Goal: Use online tool/utility: Utilize a website feature to perform a specific function

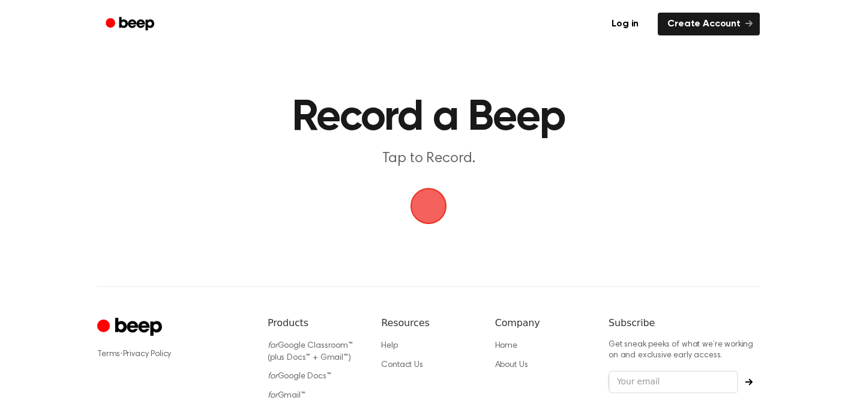
click at [420, 210] on span "button" at bounding box center [428, 205] width 43 height 43
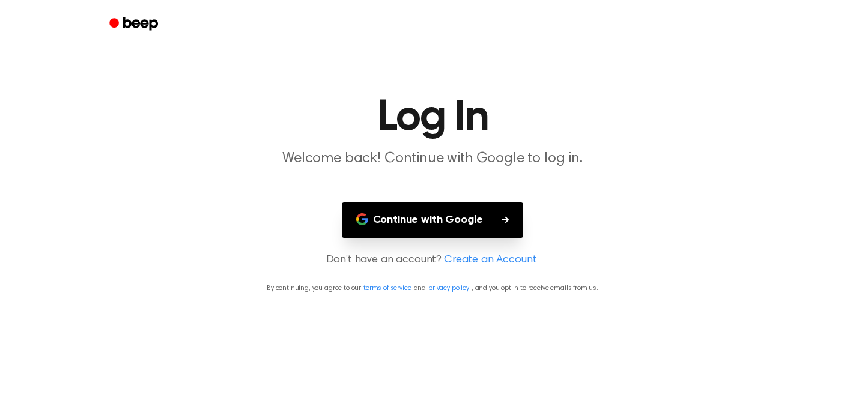
click at [423, 222] on button "Continue with Google" at bounding box center [433, 219] width 182 height 35
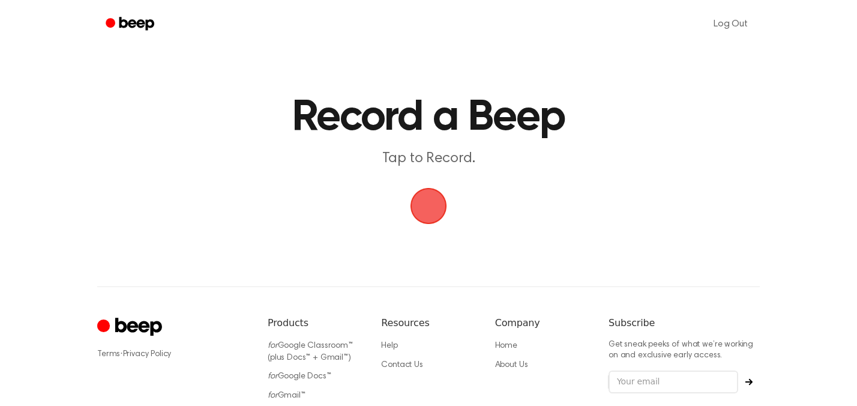
click at [435, 200] on span "button" at bounding box center [428, 205] width 43 height 43
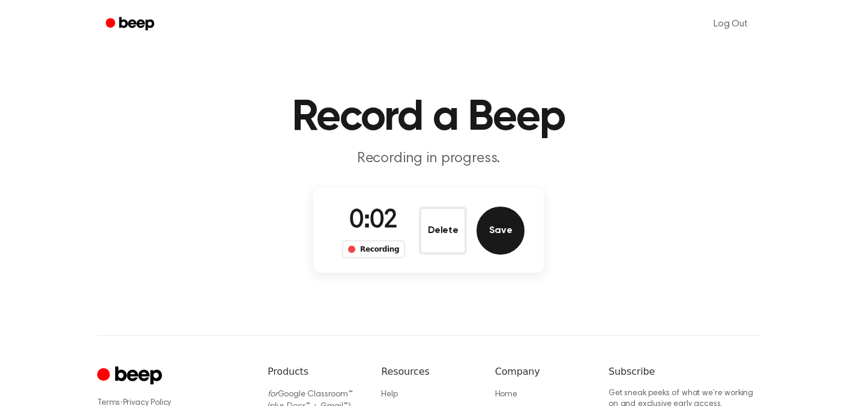
click at [498, 228] on button "Save" at bounding box center [501, 231] width 48 height 48
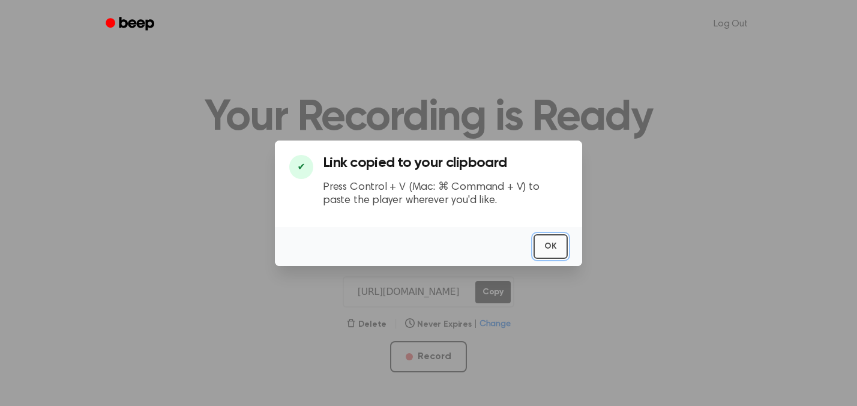
click at [552, 247] on button "OK" at bounding box center [551, 246] width 34 height 25
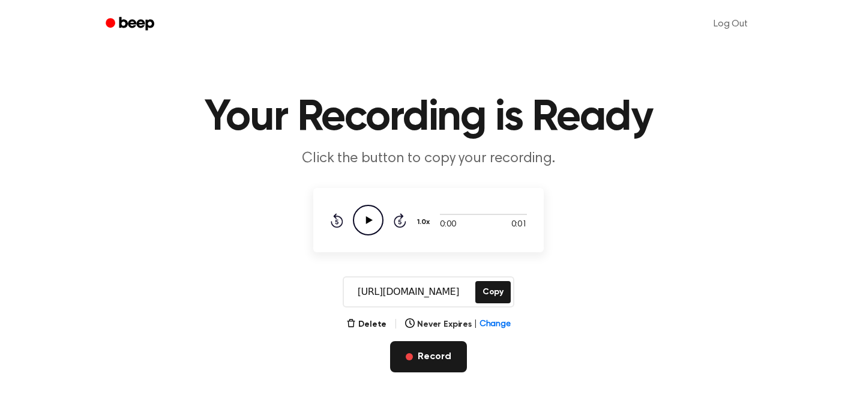
click at [426, 364] on button "Record" at bounding box center [428, 356] width 76 height 31
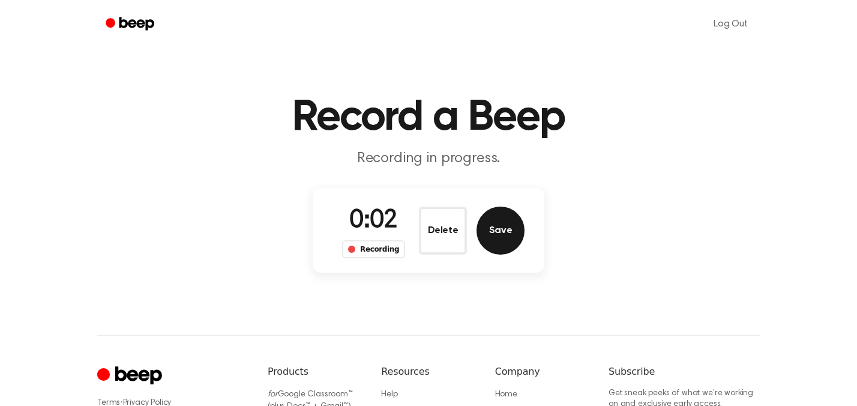
click at [506, 243] on button "Save" at bounding box center [501, 231] width 48 height 48
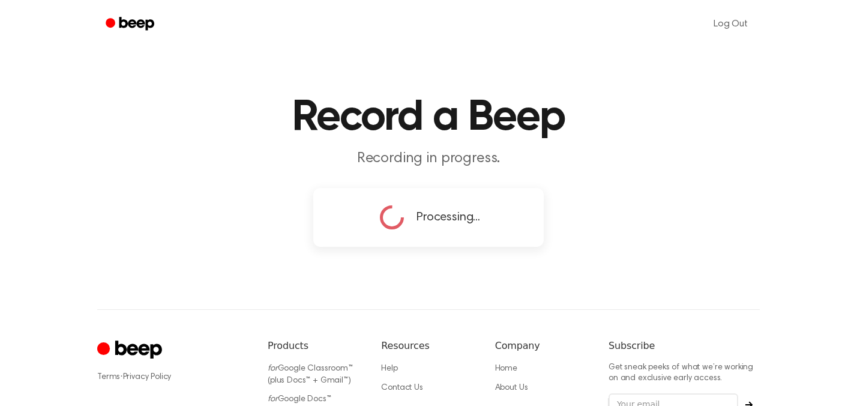
click at [403, 216] on icon at bounding box center [392, 218] width 38 height 38
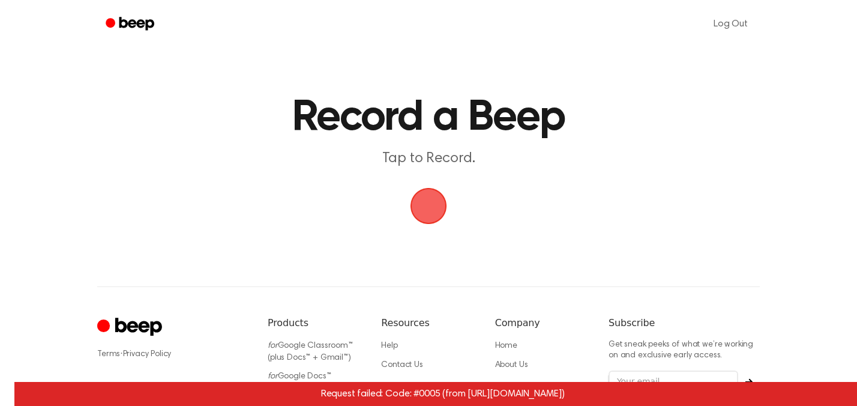
click at [436, 225] on span "button" at bounding box center [429, 206] width 48 height 48
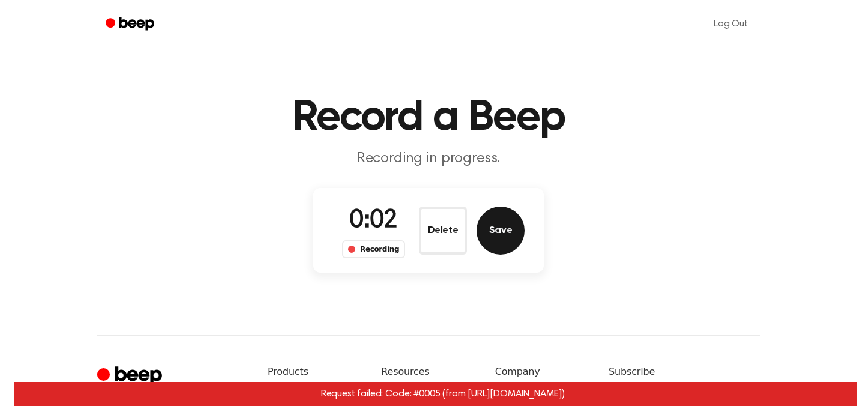
click at [512, 236] on button "Save" at bounding box center [501, 231] width 48 height 48
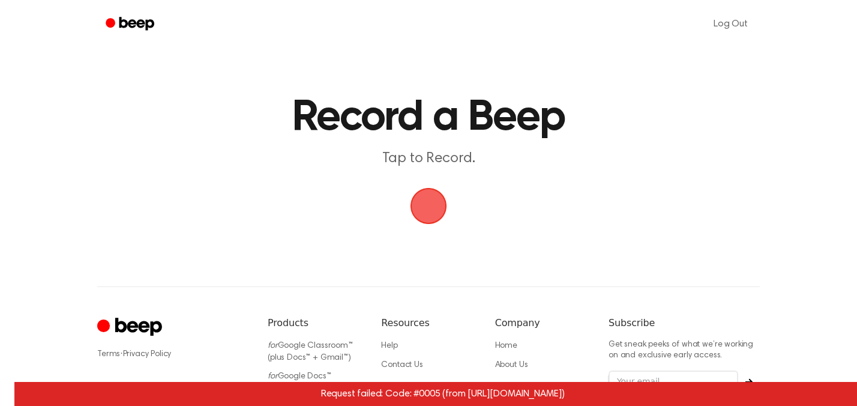
click at [435, 217] on span "button" at bounding box center [428, 206] width 39 height 39
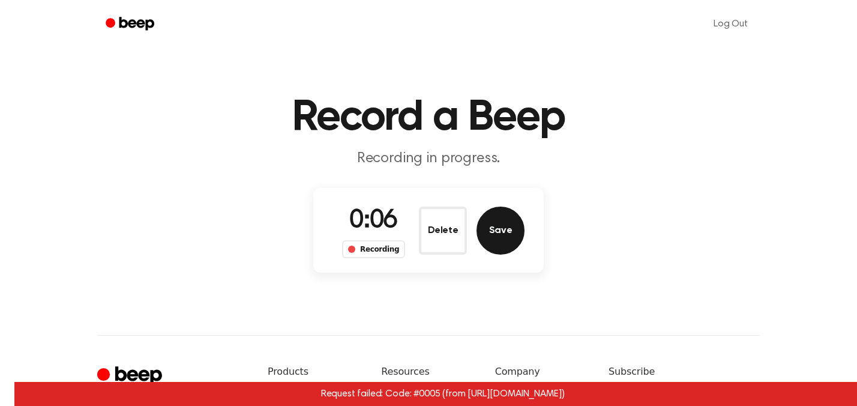
click at [491, 228] on button "Save" at bounding box center [501, 231] width 48 height 48
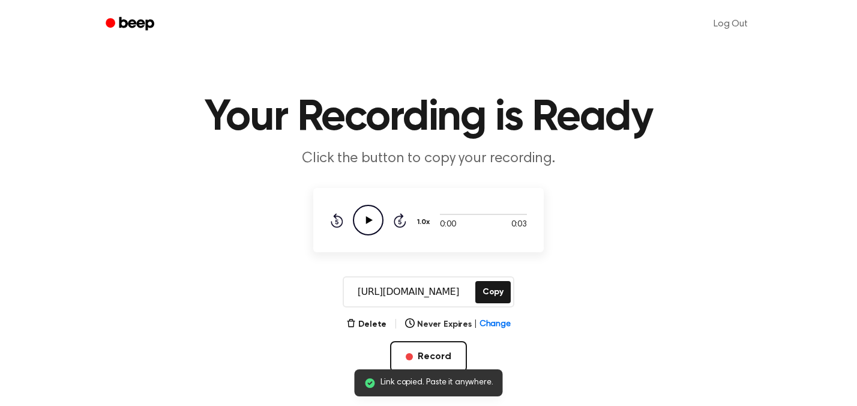
click at [378, 227] on icon "Play Audio" at bounding box center [368, 220] width 31 height 31
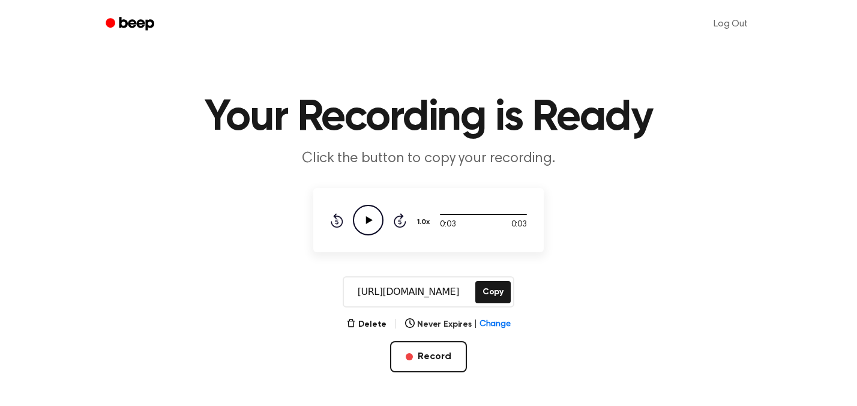
click at [378, 227] on icon "Play Audio" at bounding box center [368, 220] width 31 height 31
click at [442, 361] on button "Record" at bounding box center [428, 356] width 76 height 31
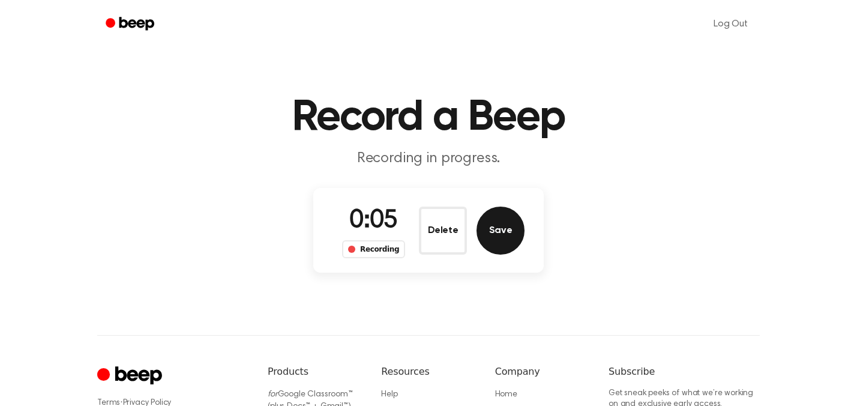
click at [494, 241] on button "Save" at bounding box center [501, 231] width 48 height 48
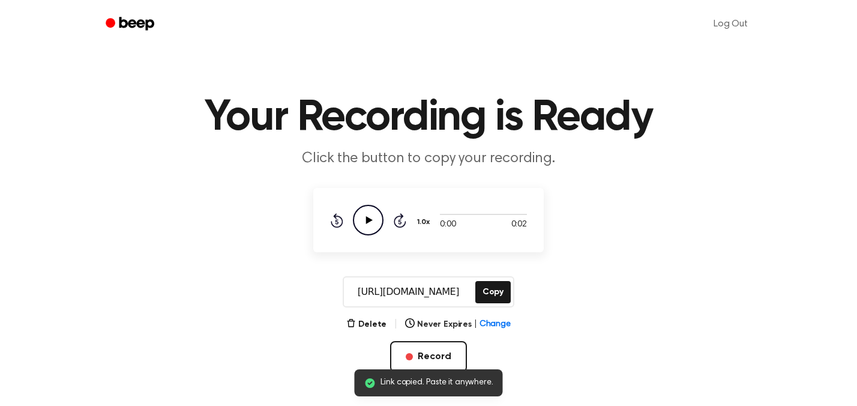
click at [370, 217] on icon "Play Audio" at bounding box center [368, 220] width 31 height 31
click at [373, 226] on icon "Play Audio" at bounding box center [368, 220] width 31 height 31
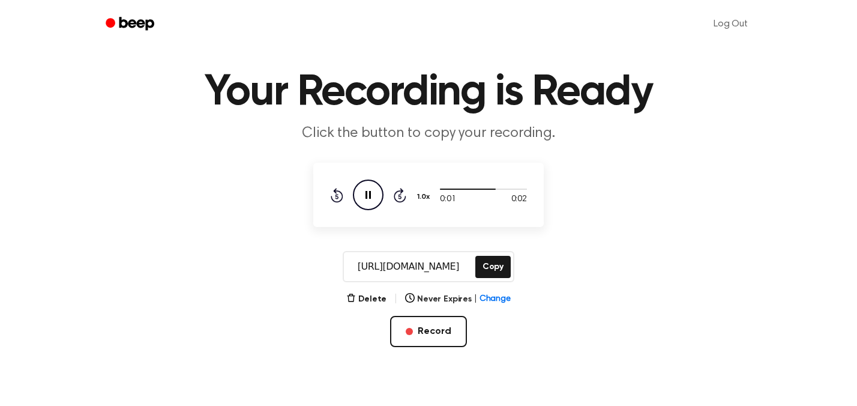
scroll to position [58, 0]
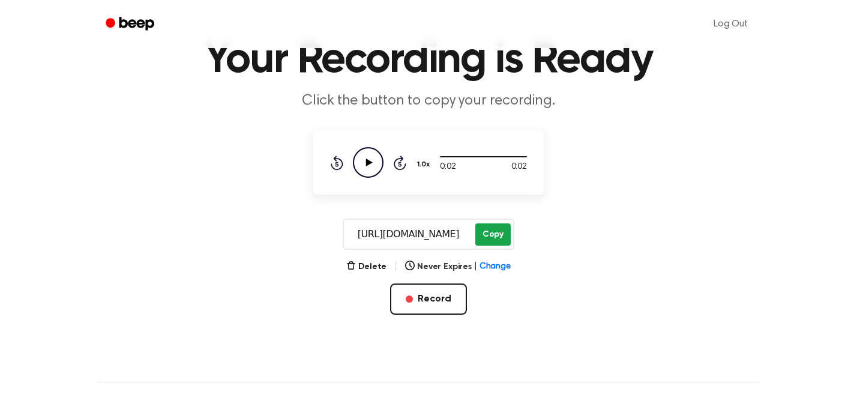
click at [488, 235] on button "Copy" at bounding box center [493, 234] width 35 height 22
